Goal: Task Accomplishment & Management: Manage account settings

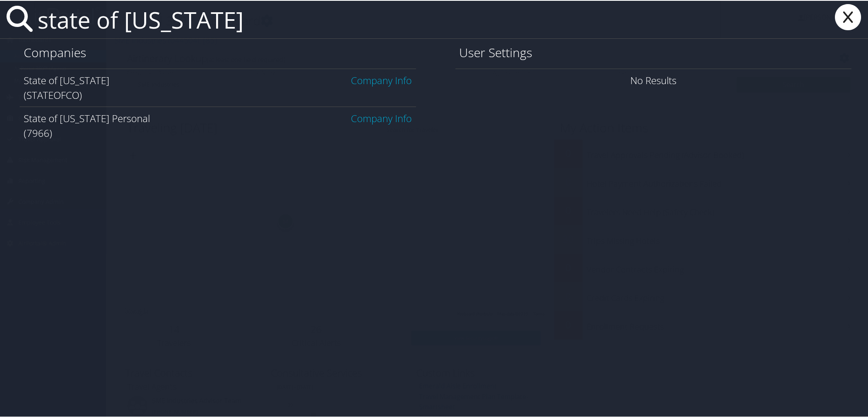
type input "state of [US_STATE]"
click at [379, 72] on div "State of [US_STATE] Company Info (STATEOFCO)" at bounding box center [218, 87] width 397 height 38
click at [381, 82] on link "Company Info" at bounding box center [381, 79] width 61 height 13
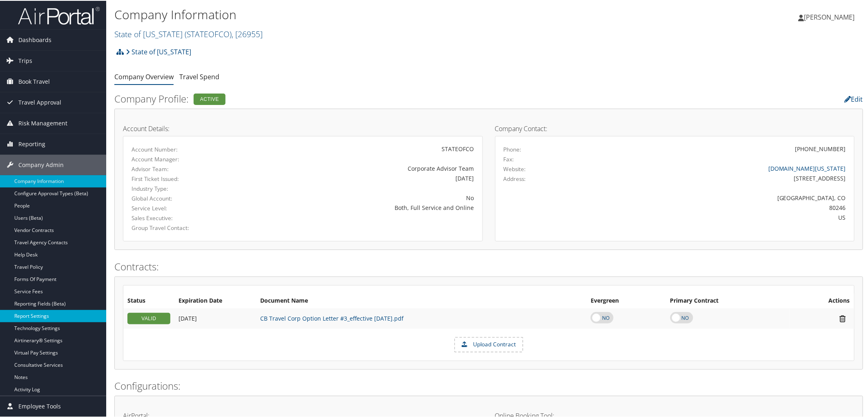
click at [41, 317] on link "Report Settings" at bounding box center [53, 315] width 106 height 12
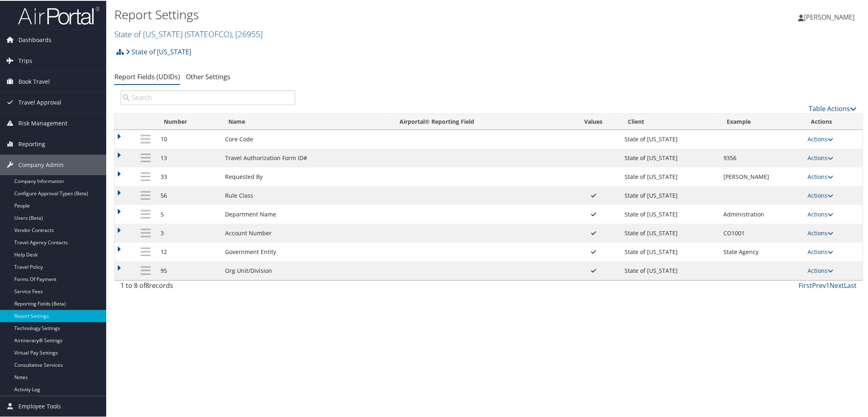
click at [820, 235] on link "Actions" at bounding box center [821, 232] width 26 height 8
click at [804, 246] on link "Update Report Field Values" at bounding box center [786, 248] width 88 height 14
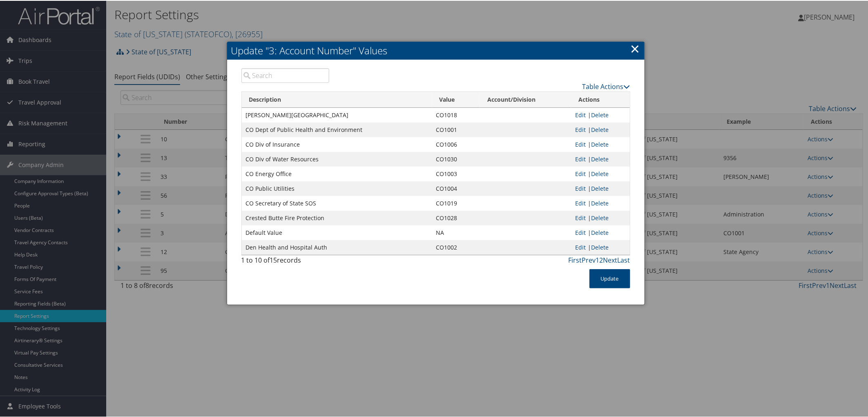
click at [634, 45] on link "×" at bounding box center [635, 48] width 9 height 16
